Goal: Information Seeking & Learning: Learn about a topic

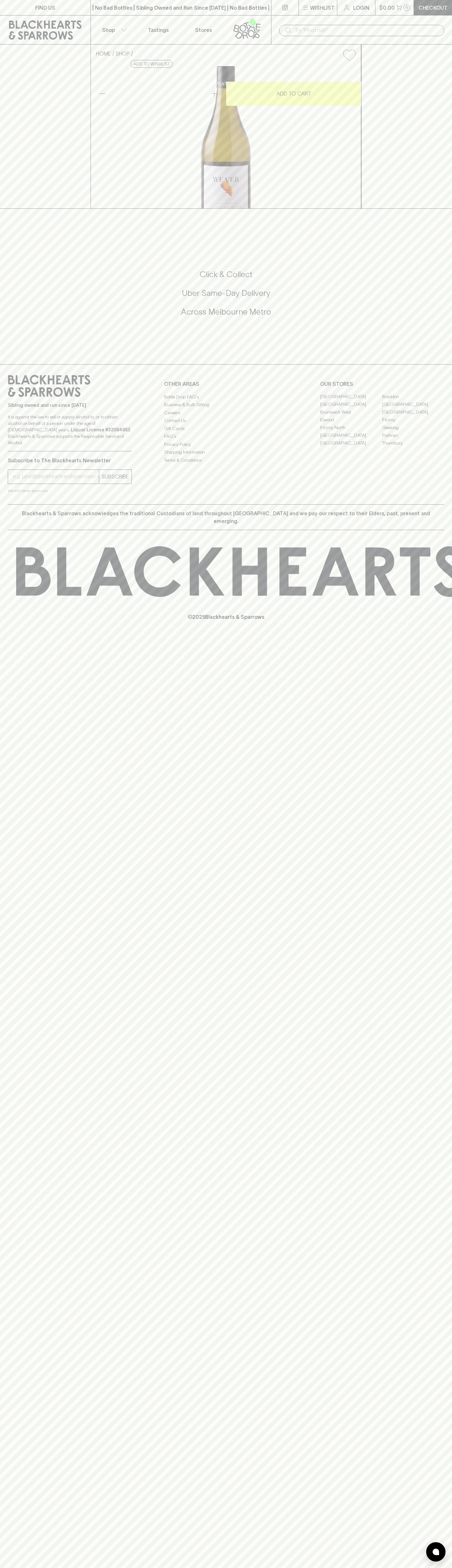
click at [208, 15] on div "| No Bad Bottles | Sibling Owned and Run Since 2006 | No Bad Bottles | Sibling …" at bounding box center [180, 7] width 181 height 15
click at [441, 1165] on div "FIND US | No Bad Bottles | Sibling Owned and Run Since 2006 | No Bad Bottles | …" at bounding box center [226, 784] width 452 height 1568
click at [110, 1567] on html "FIND US | No Bad Bottles | Sibling Owned and Run Since 2006 | No Bad Bottles | …" at bounding box center [226, 784] width 452 height 1568
click at [1, 637] on div "© 2025 Blackhearts & Sparrows" at bounding box center [226, 583] width 452 height 107
